Goal: Information Seeking & Learning: Learn about a topic

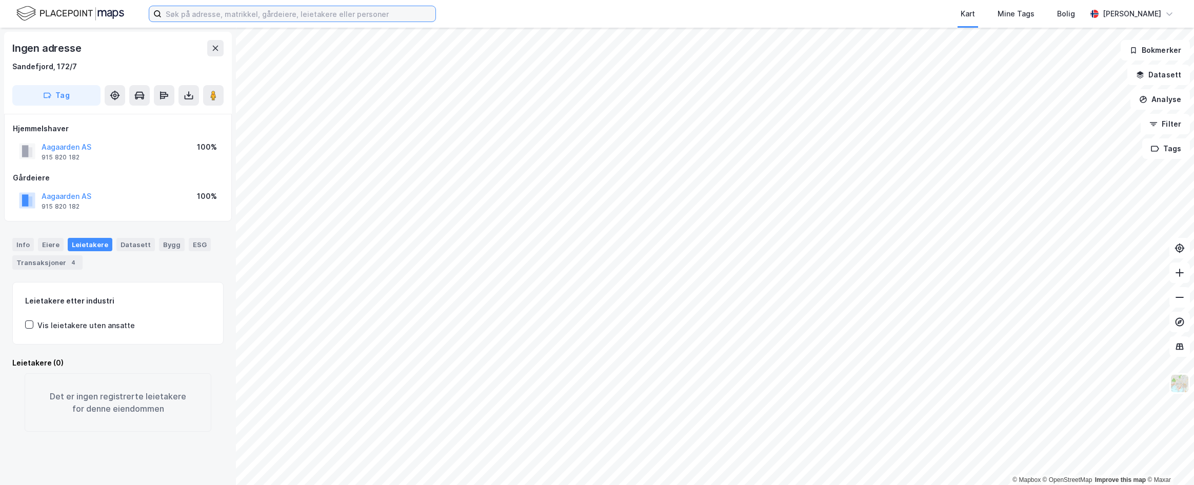
click at [310, 15] on input at bounding box center [299, 13] width 274 height 15
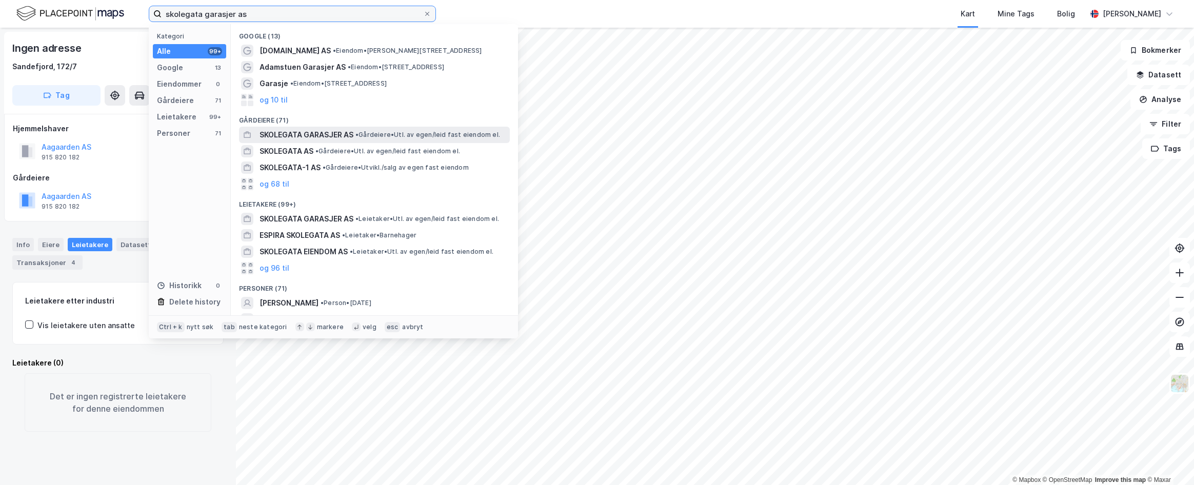
type input "skolegata garasjer as"
click at [328, 133] on span "SKOLEGATA GARASJER AS" at bounding box center [307, 135] width 94 height 12
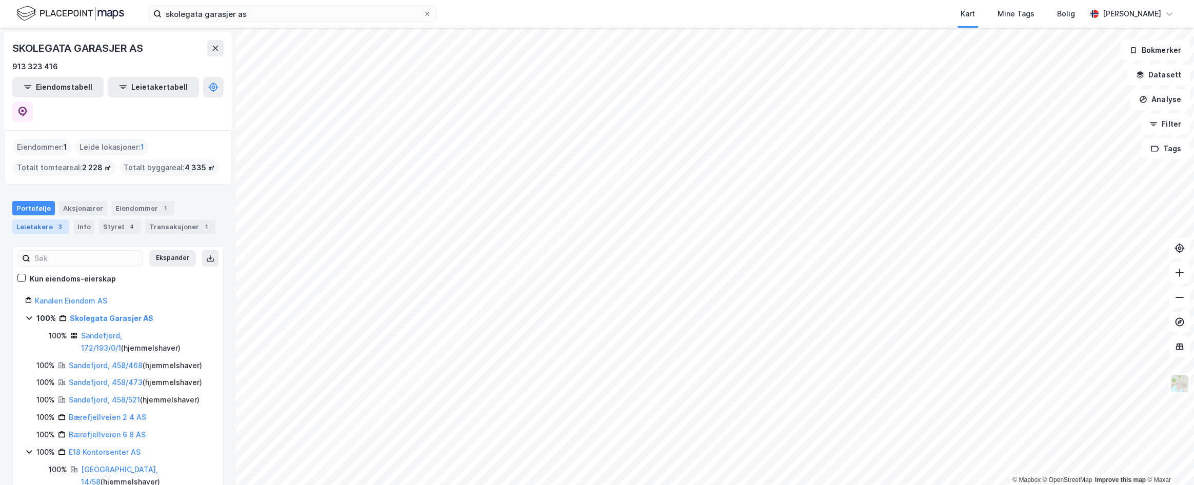
click at [56, 222] on div "3" at bounding box center [60, 227] width 10 height 10
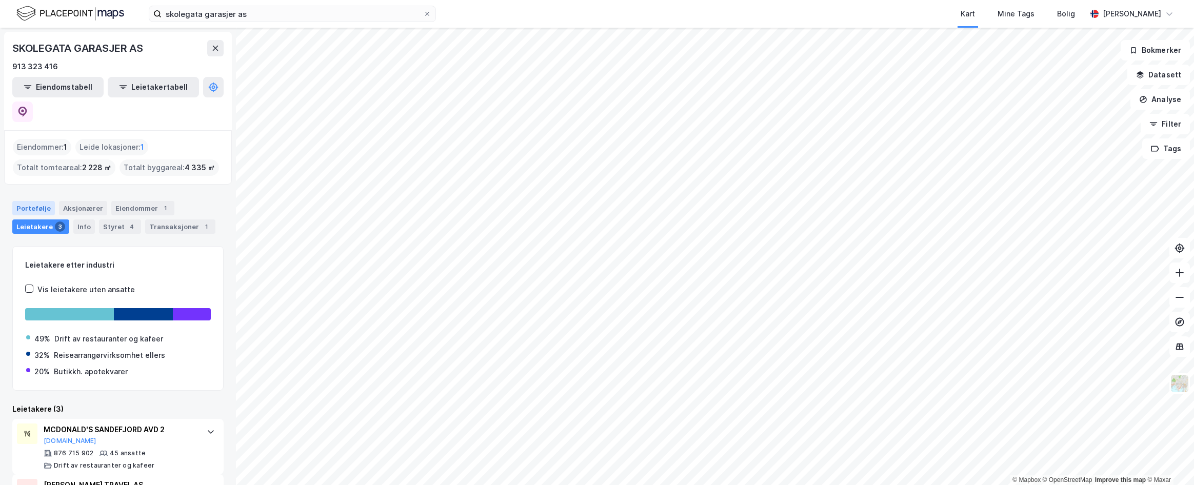
click at [32, 201] on div "Portefølje" at bounding box center [33, 208] width 43 height 14
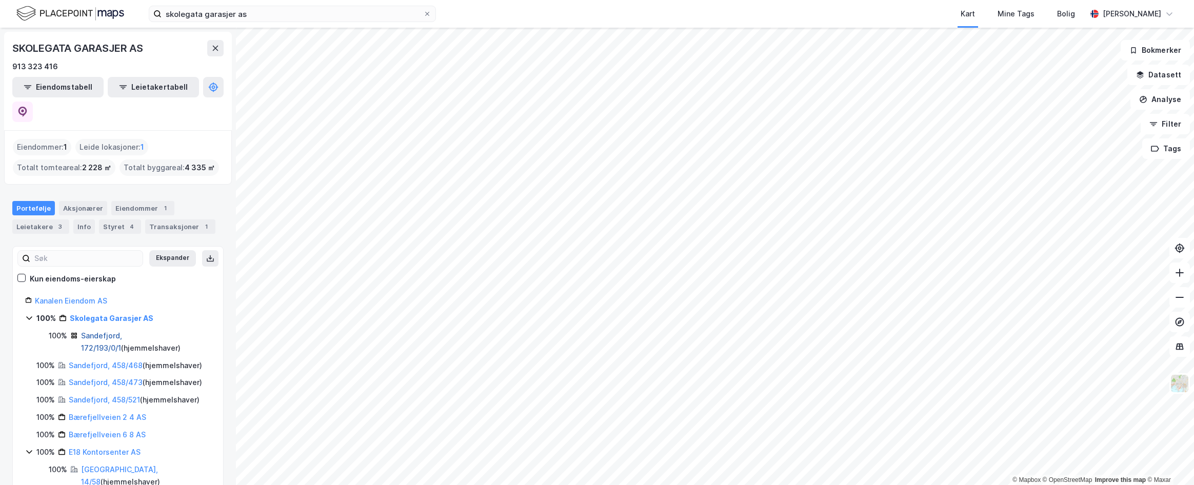
click at [121, 331] on link "Sandefjord, 172/193/0/1" at bounding box center [101, 341] width 41 height 21
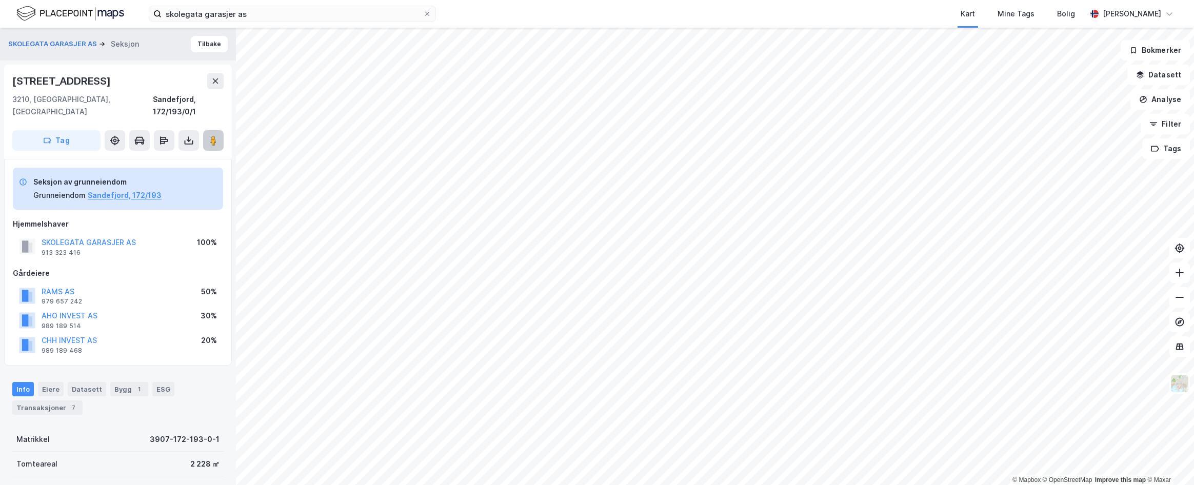
click at [215, 135] on image at bounding box center [213, 140] width 6 height 10
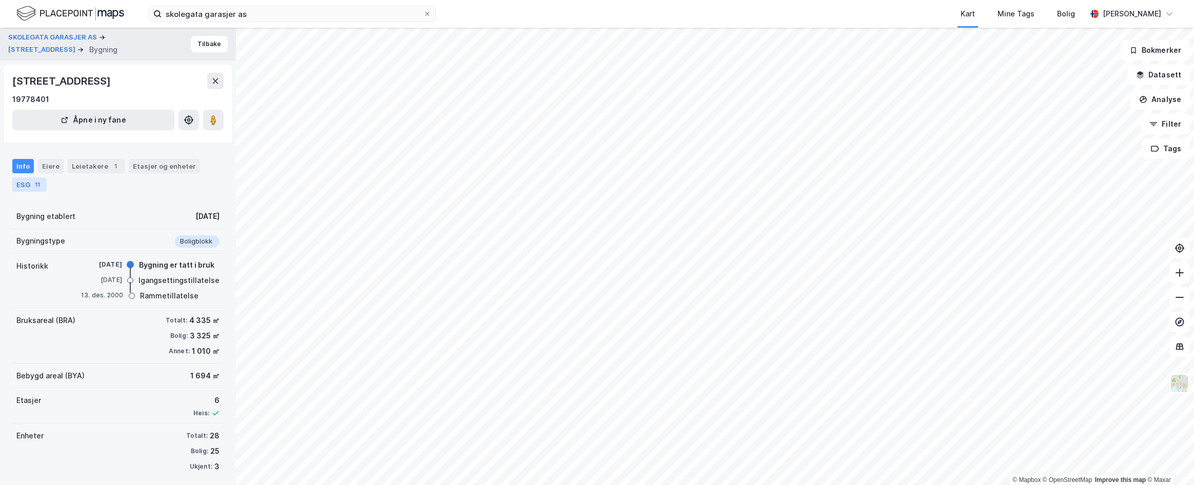
click at [26, 186] on div "ESG 11" at bounding box center [29, 184] width 34 height 14
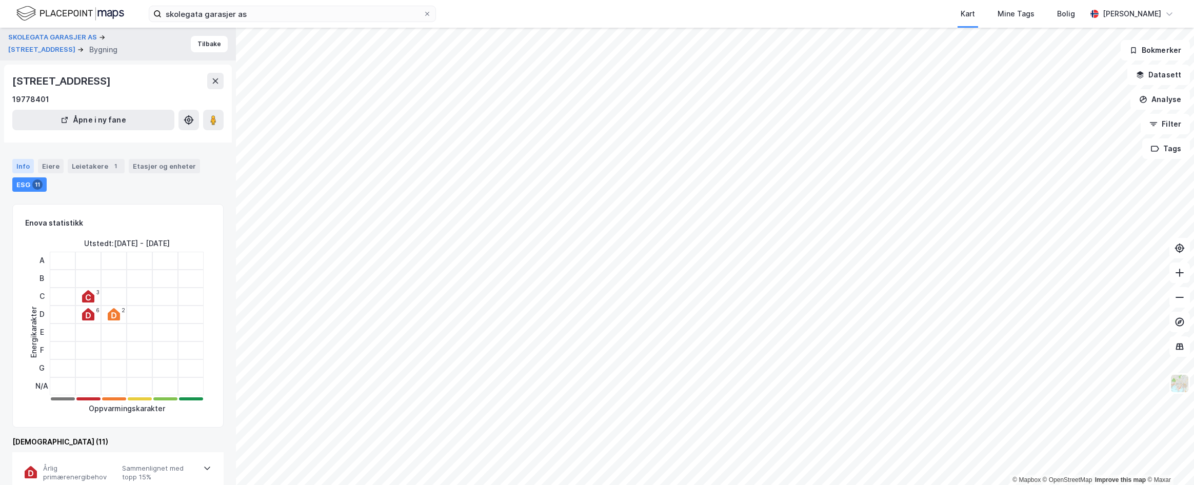
click at [16, 162] on div "Info" at bounding box center [23, 166] width 22 height 14
